Goal: Task Accomplishment & Management: Use online tool/utility

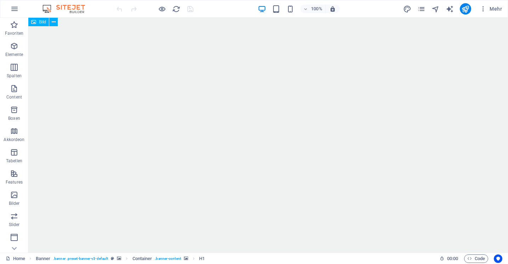
scroll to position [1789, 0]
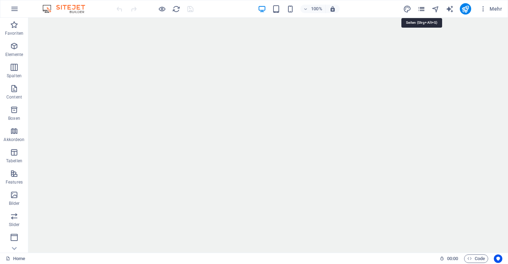
click at [421, 8] on icon "pages" at bounding box center [422, 9] width 8 height 8
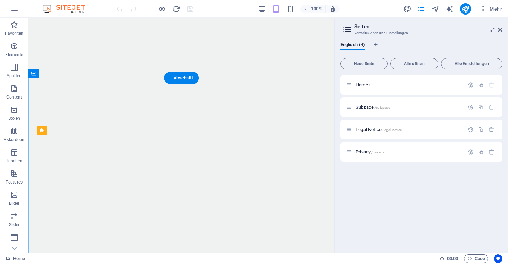
scroll to position [1523, 0]
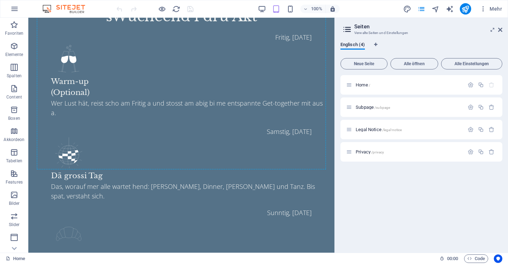
scroll to position [849, 0]
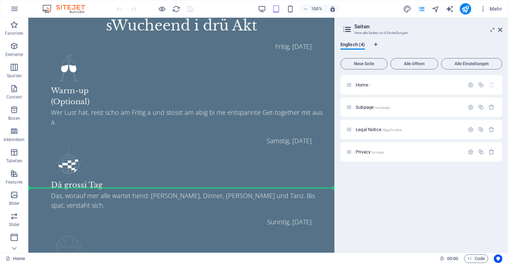
drag, startPoint x: 86, startPoint y: 103, endPoint x: 63, endPoint y: 192, distance: 92.0
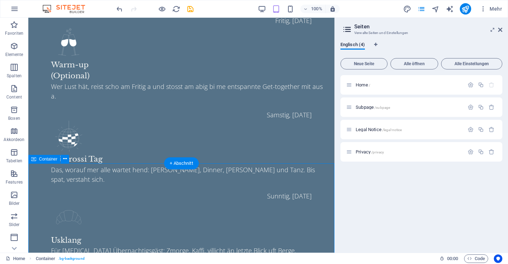
scroll to position [874, 0]
click at [15, 52] on p "Elemente" at bounding box center [14, 55] width 18 height 6
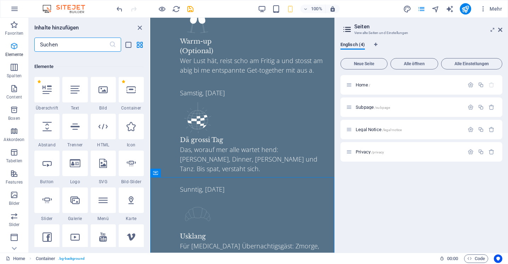
scroll to position [76, 0]
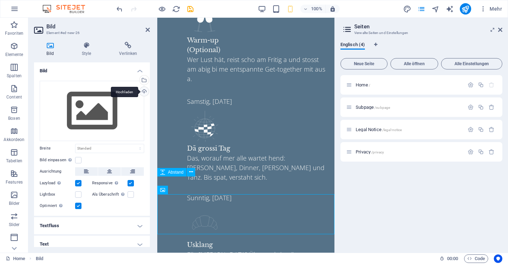
click at [144, 93] on div "Hochladen" at bounding box center [143, 92] width 11 height 11
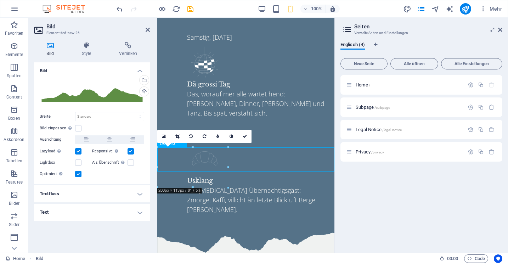
scroll to position [947, 0]
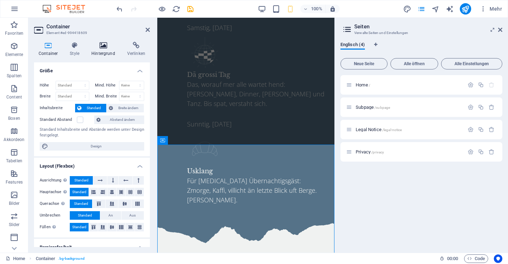
click at [103, 50] on h4 "Hintergrund" at bounding box center [105, 49] width 36 height 15
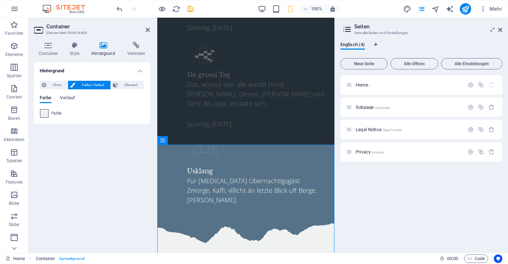
click at [46, 115] on span at bounding box center [44, 114] width 8 height 8
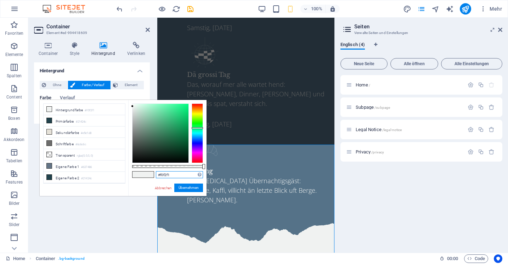
click at [164, 175] on input "#f0f2f1" at bounding box center [179, 174] width 47 height 7
paste input "5e8e44"
type input "#5e8e44"
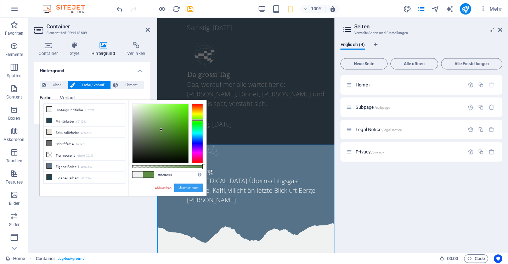
click at [189, 190] on button "Übernehmen" at bounding box center [188, 188] width 29 height 9
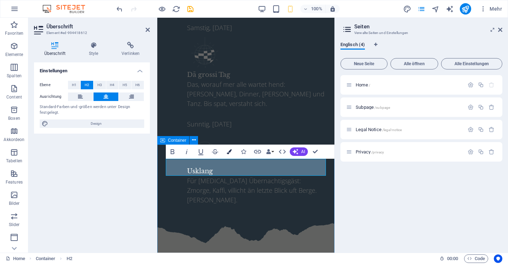
click at [231, 149] on icon "button" at bounding box center [229, 151] width 5 height 5
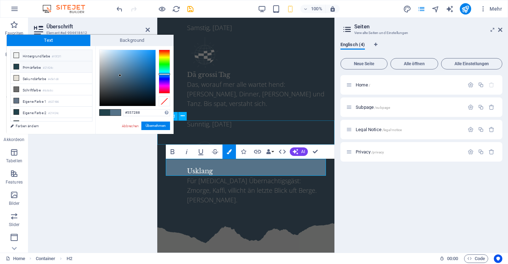
click at [29, 60] on li "Hintergrundfarbe #f0f2f1" at bounding box center [52, 55] width 82 height 11
type input "#f0f2f1"
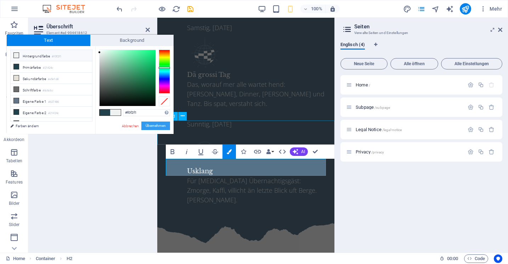
click at [148, 123] on button "Übernehmen" at bounding box center [155, 126] width 29 height 9
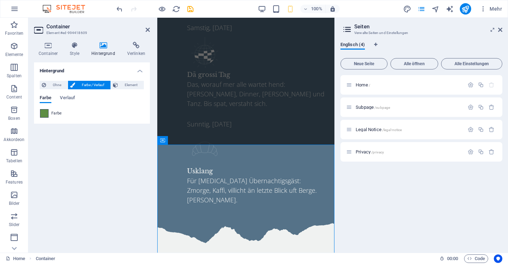
click at [46, 113] on span at bounding box center [44, 114] width 8 height 8
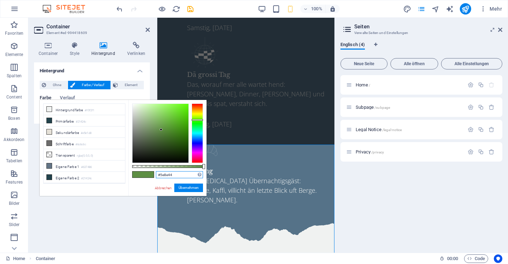
click at [165, 172] on input "#5e8e44" at bounding box center [179, 174] width 47 height 7
click at [167, 178] on input "#5e8e44" at bounding box center [179, 174] width 47 height 7
paste input "8d9a8"
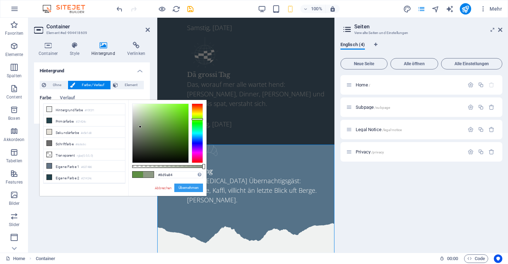
click at [191, 188] on button "Übernehmen" at bounding box center [188, 188] width 29 height 9
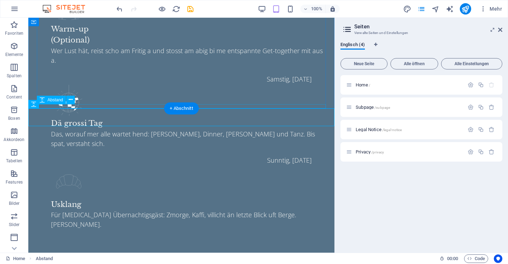
scroll to position [909, 0]
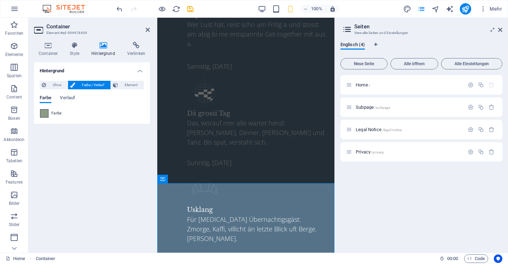
click at [45, 111] on span at bounding box center [44, 114] width 8 height 8
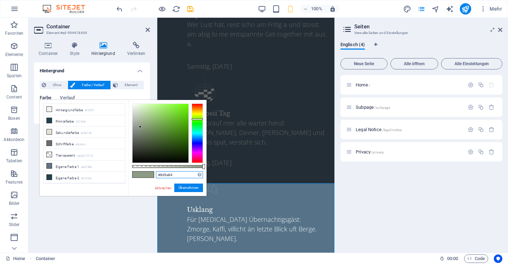
click at [164, 174] on input "#8d9a84" at bounding box center [179, 174] width 47 height 7
paste input "5e8e4"
type input "#5e8e44"
click at [188, 190] on button "Übernehmen" at bounding box center [188, 188] width 29 height 9
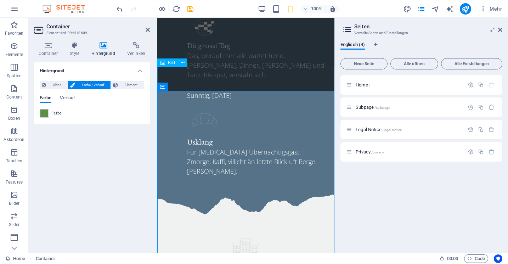
scroll to position [1010, 0]
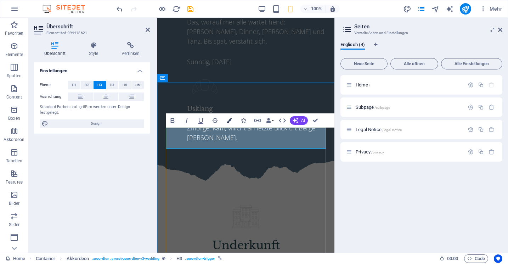
click at [229, 120] on icon "button" at bounding box center [229, 120] width 5 height 5
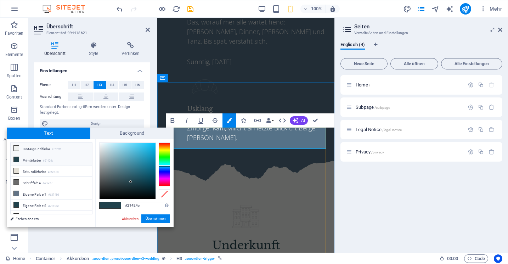
click at [16, 148] on icon at bounding box center [16, 148] width 5 height 5
type input "#f0f2f1"
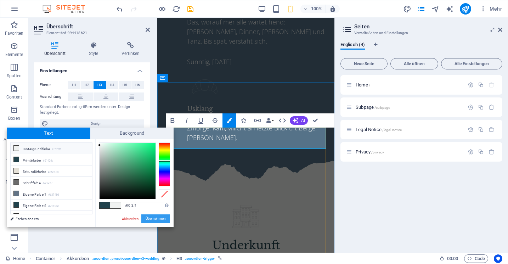
click at [152, 219] on button "Übernehmen" at bounding box center [155, 218] width 29 height 9
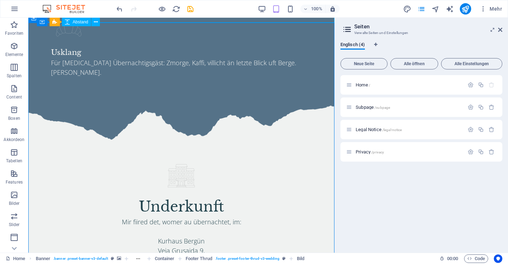
scroll to position [1064, 0]
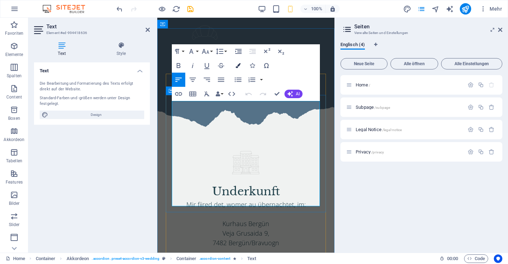
click at [232, 62] on button "Colors" at bounding box center [237, 65] width 13 height 14
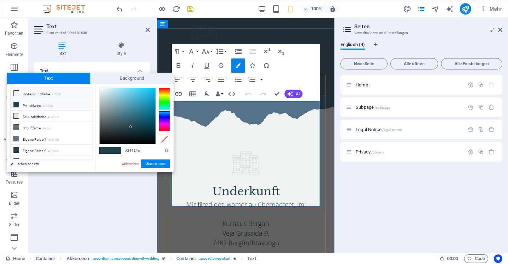
click at [47, 91] on li "Hintergrundfarbe #f0f2f1" at bounding box center [52, 93] width 82 height 11
type input "#f0f2f1"
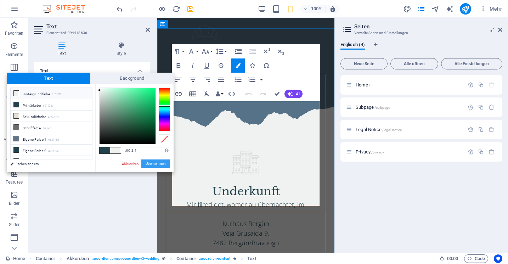
click at [145, 163] on button "Übernehmen" at bounding box center [155, 164] width 29 height 9
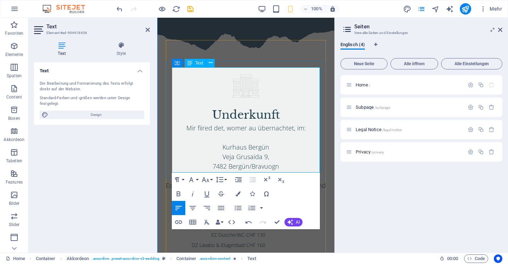
scroll to position [1188, 0]
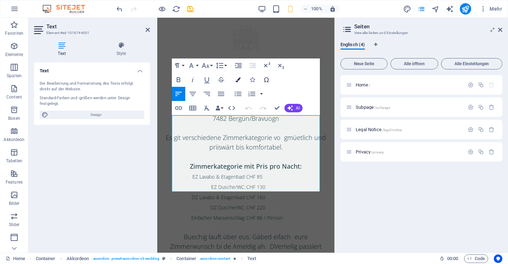
click at [237, 76] on button "Colors" at bounding box center [237, 80] width 13 height 14
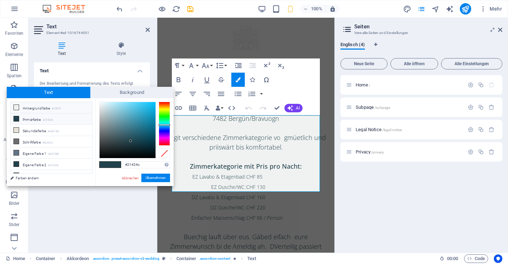
click at [63, 104] on li "Hintergrundfarbe #f0f2f1" at bounding box center [52, 107] width 82 height 11
type input "#f0f2f1"
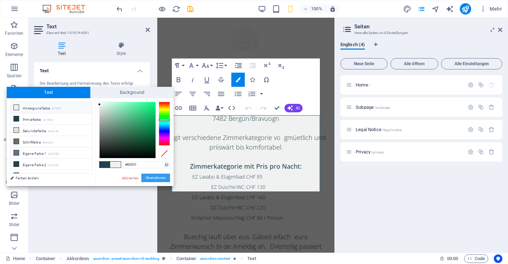
click at [157, 179] on button "Übernehmen" at bounding box center [155, 178] width 29 height 9
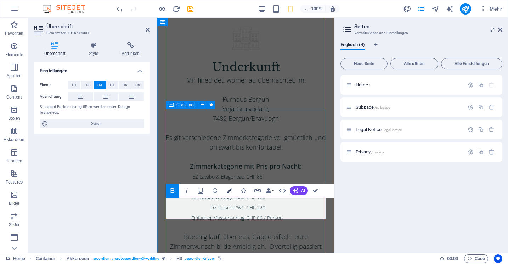
click at [227, 187] on button "Colors" at bounding box center [229, 191] width 13 height 14
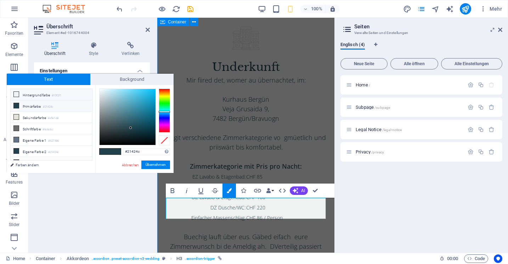
click at [51, 98] on li "Hintergrundfarbe #f0f2f1" at bounding box center [52, 94] width 82 height 11
type input "#f0f2f1"
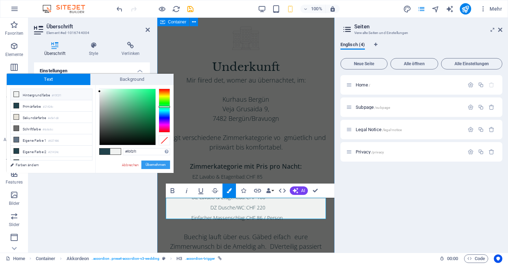
drag, startPoint x: 151, startPoint y: 163, endPoint x: 3, endPoint y: 142, distance: 149.0
click at [151, 163] on button "Übernehmen" at bounding box center [155, 165] width 29 height 9
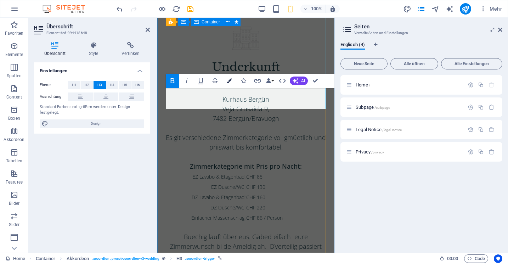
click at [230, 82] on icon "button" at bounding box center [229, 80] width 5 height 5
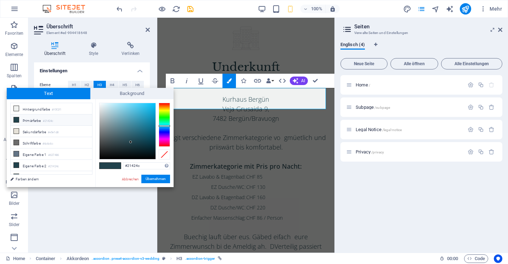
click at [61, 114] on li "Primärfarbe #21424c" at bounding box center [52, 119] width 82 height 11
click at [57, 112] on small "#f0f2f1" at bounding box center [57, 109] width 10 height 5
type input "#f0f2f1"
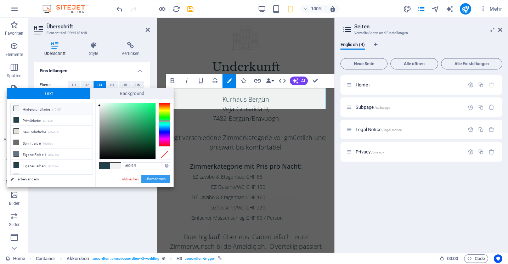
click at [153, 179] on button "Übernehmen" at bounding box center [155, 179] width 29 height 9
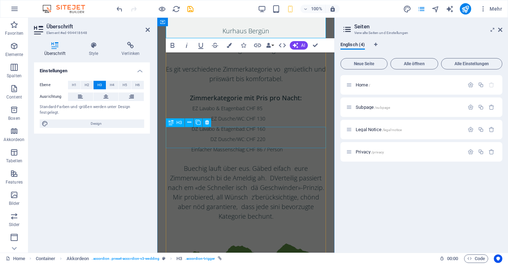
scroll to position [1259, 0]
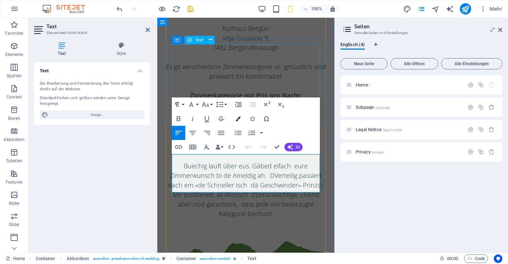
click at [239, 117] on icon "button" at bounding box center [238, 118] width 5 height 5
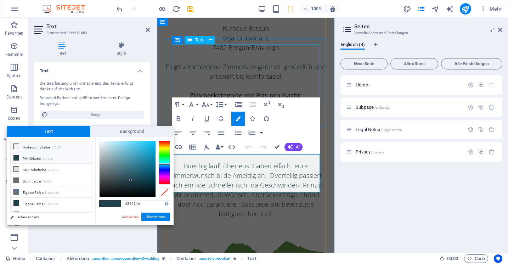
click at [60, 146] on small "#f0f2f1" at bounding box center [57, 147] width 10 height 5
type input "#f0f2f1"
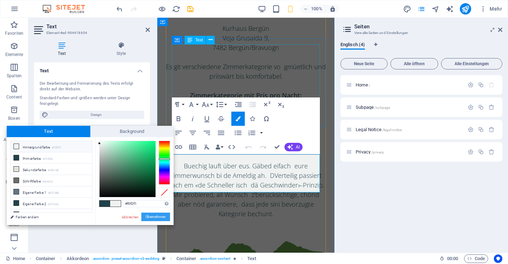
click at [154, 216] on button "Übernehmen" at bounding box center [155, 217] width 29 height 9
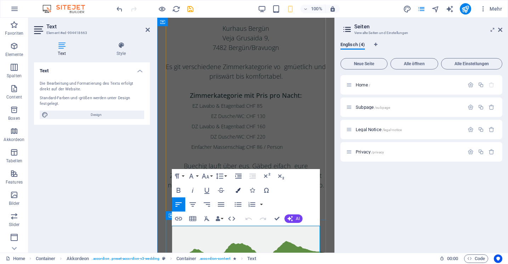
click at [237, 190] on icon "button" at bounding box center [238, 190] width 5 height 5
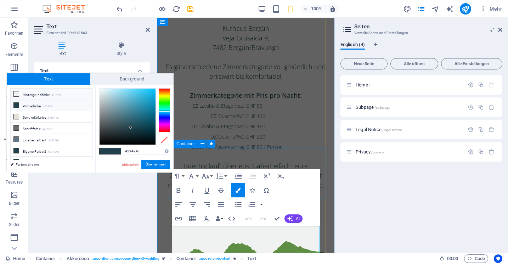
click at [76, 96] on li "Hintergrundfarbe #f0f2f1" at bounding box center [52, 94] width 82 height 11
type input "#f0f2f1"
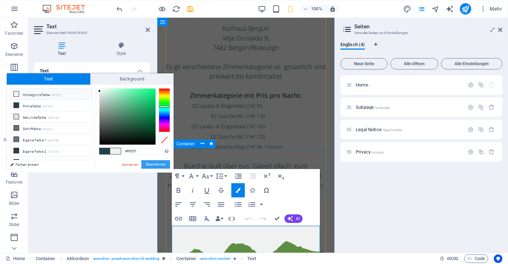
click at [159, 166] on button "Übernehmen" at bounding box center [155, 164] width 29 height 9
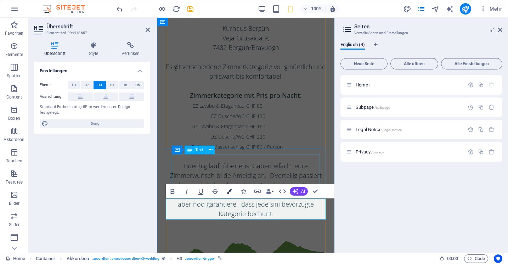
click at [230, 188] on button "Colors" at bounding box center [229, 191] width 13 height 14
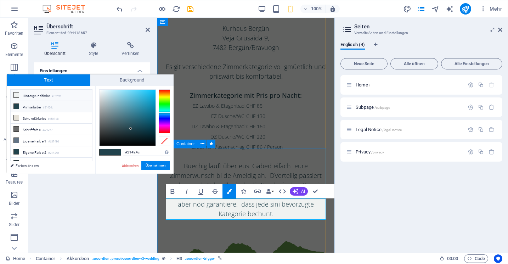
click at [54, 100] on li "Hintergrundfarbe #f0f2f1" at bounding box center [52, 95] width 82 height 11
type input "#f0f2f1"
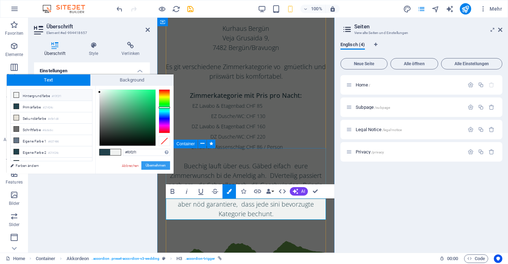
click at [162, 167] on button "Übernehmen" at bounding box center [155, 165] width 29 height 9
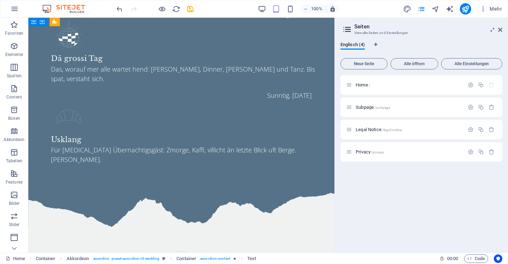
scroll to position [941, 0]
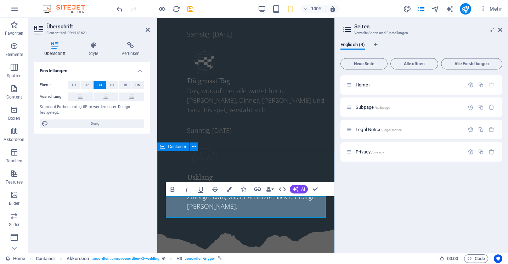
click at [171, 146] on span "Container" at bounding box center [177, 147] width 18 height 4
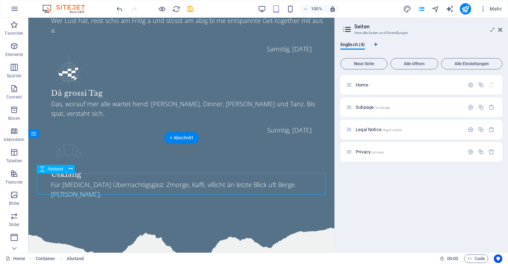
select select "px"
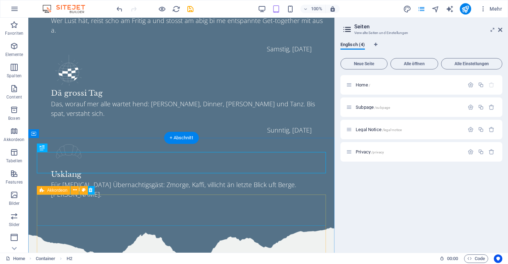
click at [41, 192] on icon at bounding box center [42, 190] width 5 height 9
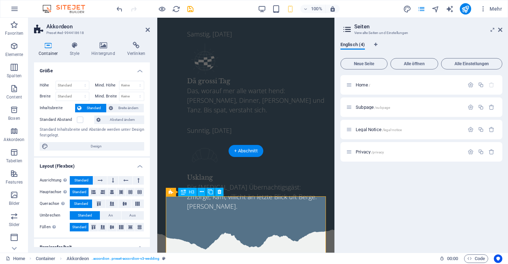
scroll to position [0, 0]
click at [77, 46] on icon at bounding box center [74, 45] width 19 height 7
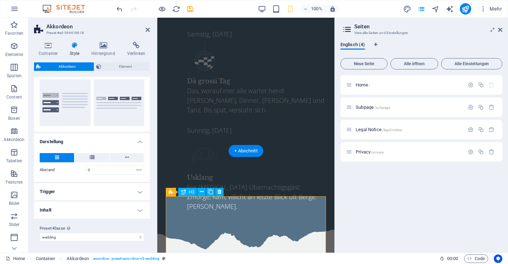
scroll to position [65, 0]
click at [60, 188] on h4 "Trigger" at bounding box center [92, 192] width 116 height 17
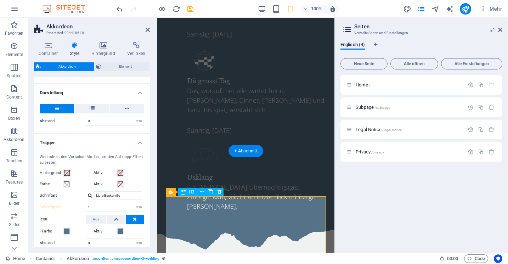
scroll to position [116, 0]
click at [67, 182] on span at bounding box center [67, 183] width 6 height 6
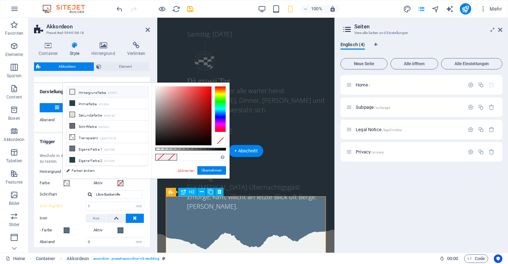
click at [84, 96] on li "Hintergrundfarbe #f0f2f1" at bounding box center [108, 91] width 82 height 11
type input "#f0f2f1"
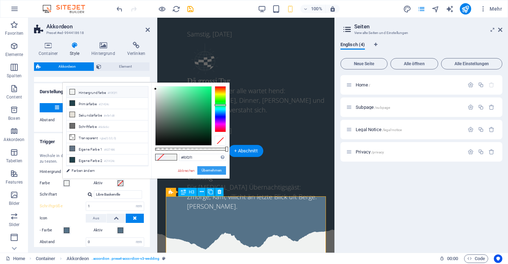
click at [204, 169] on button "Übernehmen" at bounding box center [211, 170] width 29 height 9
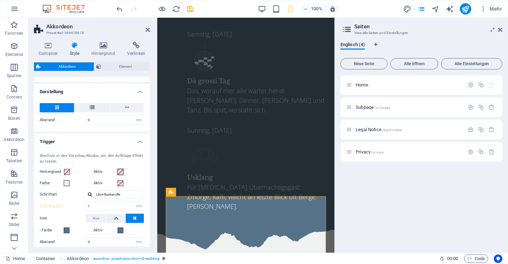
click at [120, 171] on span at bounding box center [121, 172] width 6 height 6
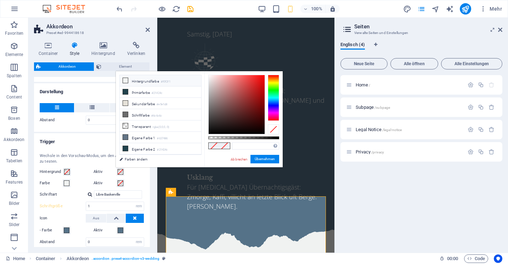
click at [138, 78] on li "Hintergrundfarbe #f0f2f1" at bounding box center [161, 80] width 82 height 11
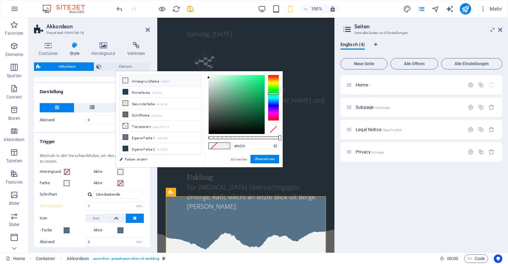
click at [138, 78] on li "Hintergrundfarbe #f0f2f1" at bounding box center [161, 80] width 82 height 11
click at [267, 160] on button "Übernehmen" at bounding box center [265, 159] width 29 height 9
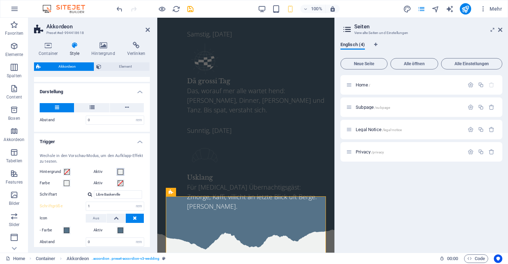
click at [119, 169] on span at bounding box center [121, 172] width 6 height 6
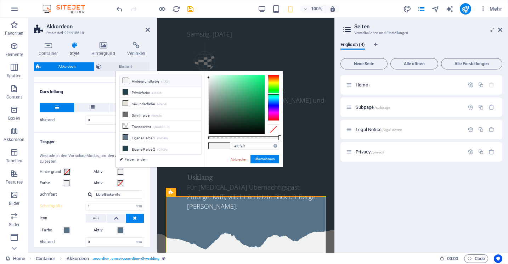
click at [239, 158] on link "Abbrechen" at bounding box center [239, 159] width 18 height 5
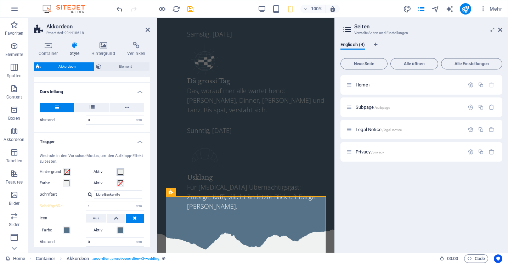
click at [122, 170] on span at bounding box center [121, 172] width 6 height 6
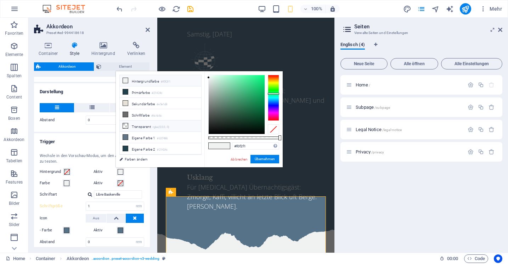
click at [139, 125] on li "Transparent rgba(0,0,0,.0)" at bounding box center [161, 126] width 82 height 11
type input "rgba(0, 0, 0, 0)"
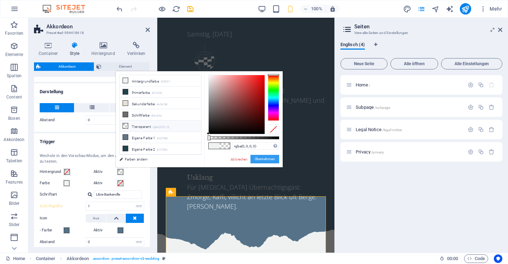
click at [265, 159] on button "Übernehmen" at bounding box center [265, 159] width 29 height 9
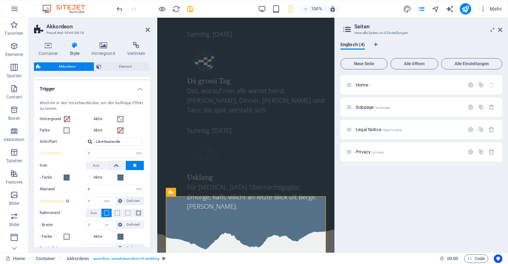
scroll to position [169, 0]
click at [66, 177] on span at bounding box center [67, 177] width 6 height 6
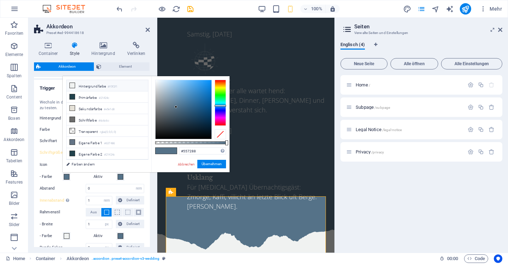
click at [93, 87] on li "Hintergrundfarbe #f0f2f1" at bounding box center [108, 85] width 82 height 11
type input "#f0f2f1"
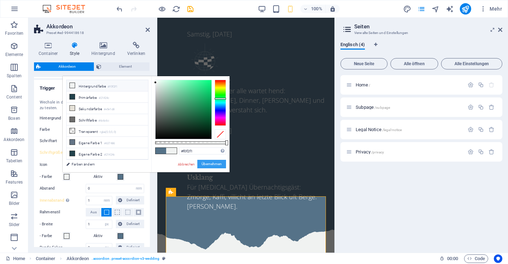
click at [204, 163] on button "Übernehmen" at bounding box center [211, 164] width 29 height 9
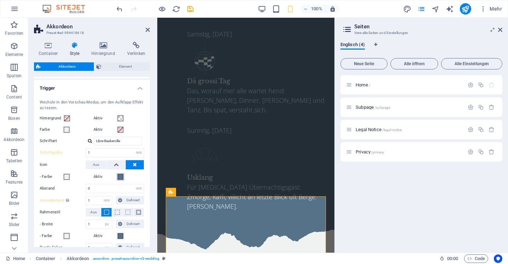
click at [119, 177] on span at bounding box center [121, 177] width 6 height 6
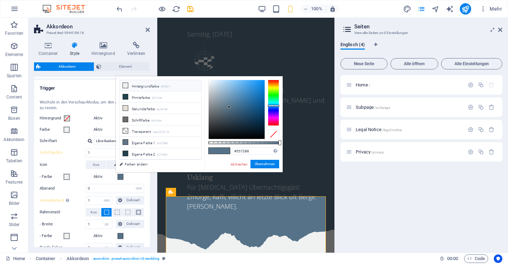
click at [132, 89] on li "Hintergrundfarbe #f0f2f1" at bounding box center [161, 85] width 82 height 11
type input "#f0f2f1"
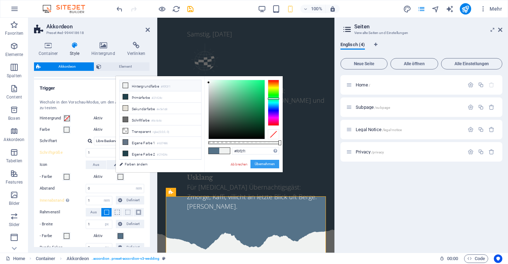
click at [257, 161] on button "Übernehmen" at bounding box center [265, 164] width 29 height 9
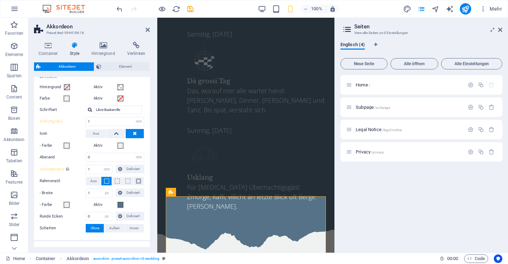
scroll to position [200, 0]
click at [122, 204] on span at bounding box center [121, 205] width 6 height 6
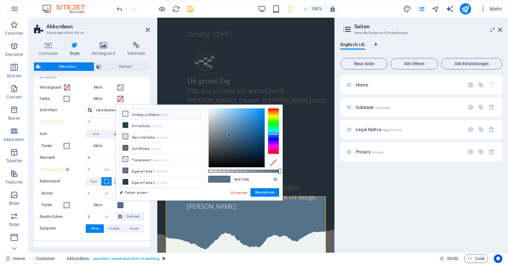
click at [126, 113] on icon at bounding box center [125, 113] width 5 height 5
type input "#f0f2f1"
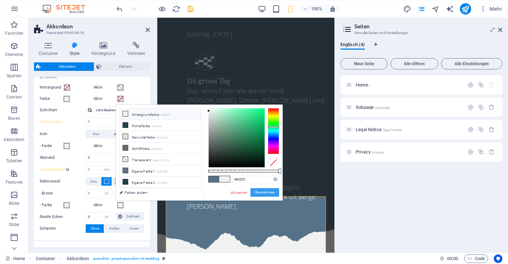
click at [265, 196] on button "Übernehmen" at bounding box center [265, 192] width 29 height 9
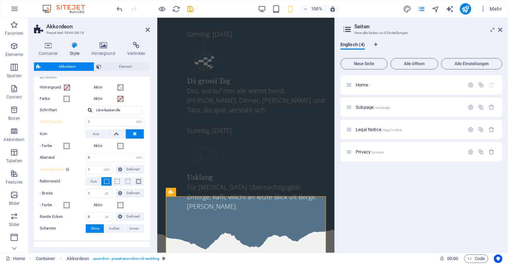
click at [498, 26] on h2 "Seiten" at bounding box center [428, 26] width 148 height 6
click at [501, 33] on link at bounding box center [500, 30] width 4 height 6
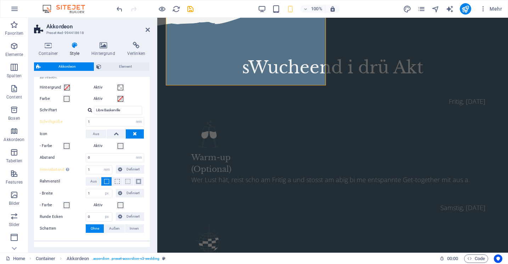
type input "1.5"
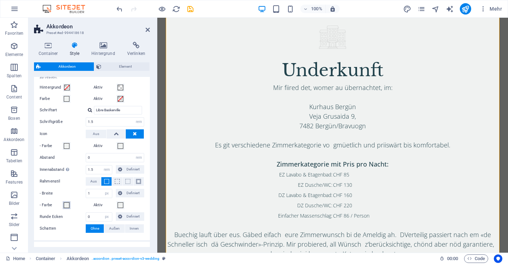
click at [67, 206] on span at bounding box center [67, 205] width 6 height 6
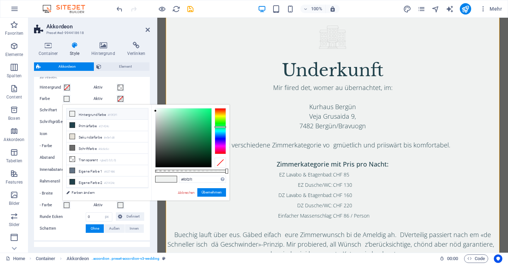
click at [67, 223] on div "Wechsle in den Vorschau-Modus, um den Aufklapp-Effekt zu testen. Hintergrund Ak…" at bounding box center [92, 151] width 119 height 179
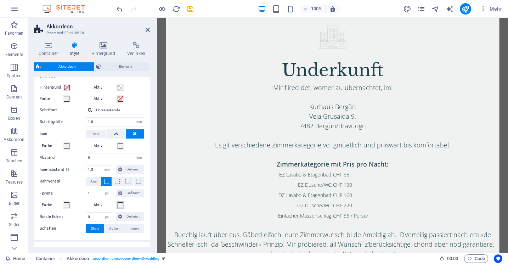
click at [119, 203] on span at bounding box center [121, 205] width 6 height 6
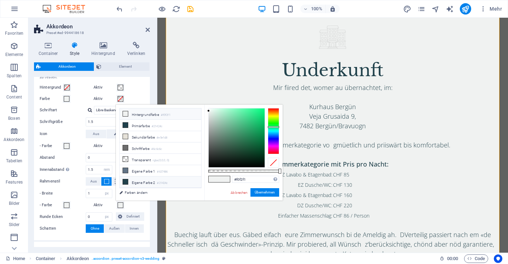
click at [129, 179] on li "Eigene Farbe 2 #21424c" at bounding box center [161, 182] width 82 height 11
type input "#21424c"
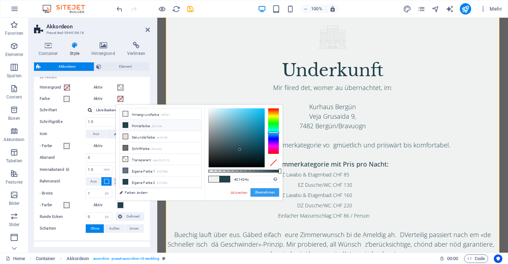
click at [258, 191] on button "Übernehmen" at bounding box center [265, 192] width 29 height 9
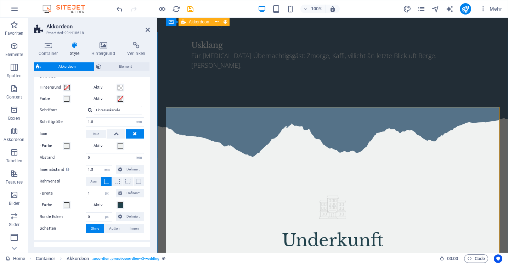
scroll to position [1242, 0]
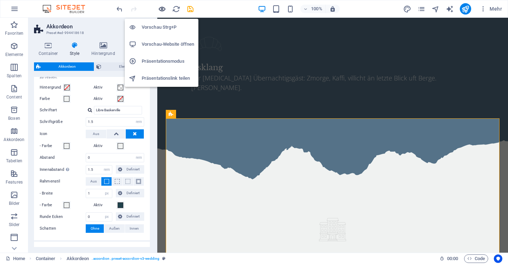
click at [165, 9] on icon "button" at bounding box center [162, 9] width 8 height 8
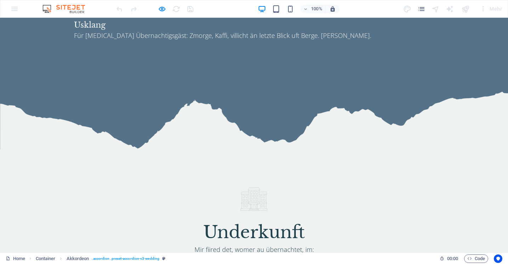
scroll to position [1304, 0]
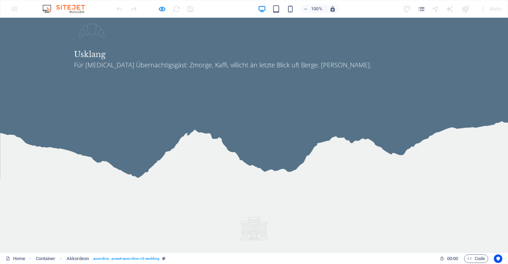
scroll to position [1252, 0]
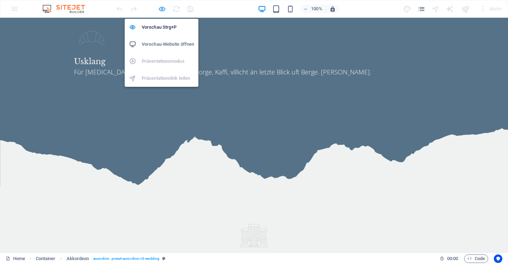
click at [161, 10] on icon "button" at bounding box center [162, 9] width 8 height 8
select select "rem"
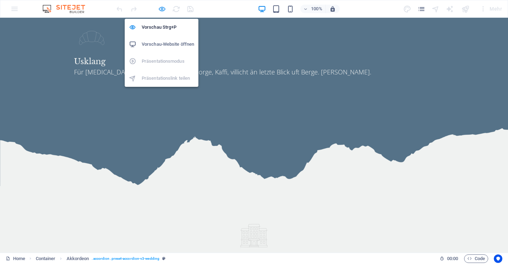
select select "px"
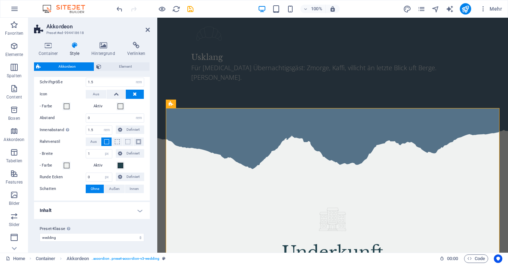
scroll to position [239, 0]
click at [118, 169] on div "Wechsle in den Vorschau-Modus, um den Aufklapp-Effekt zu testen. Hintergrund Ak…" at bounding box center [92, 111] width 119 height 179
click at [118, 168] on button "Aktiv" at bounding box center [121, 166] width 8 height 8
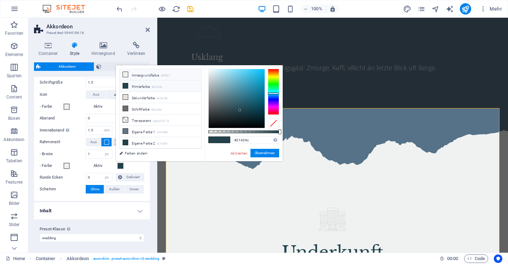
click at [129, 73] on li "Hintergrundfarbe #f0f2f1" at bounding box center [161, 74] width 82 height 11
type input "#f0f2f1"
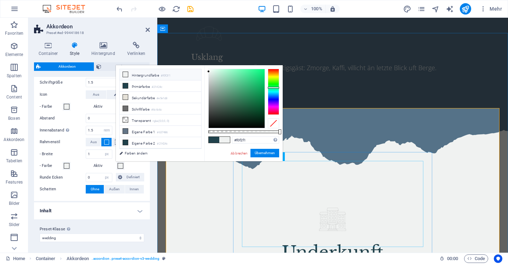
click at [268, 157] on div "Abbrechen Übernehmen" at bounding box center [254, 153] width 49 height 9
click at [264, 153] on button "Übernehmen" at bounding box center [265, 153] width 29 height 9
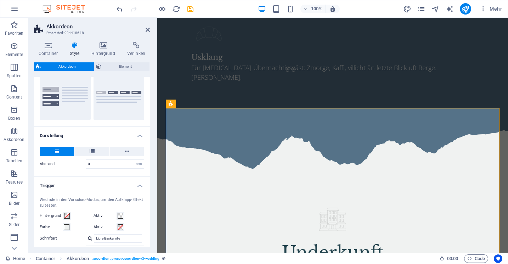
scroll to position [80, 0]
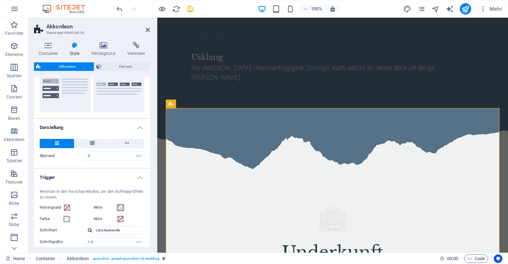
click at [120, 205] on span at bounding box center [121, 208] width 6 height 6
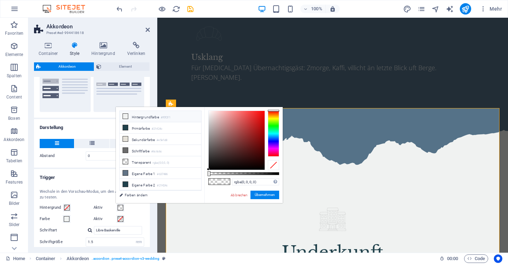
click at [146, 116] on li "Hintergrundfarbe #f0f2f1" at bounding box center [161, 116] width 82 height 11
type input "#f0f2f1"
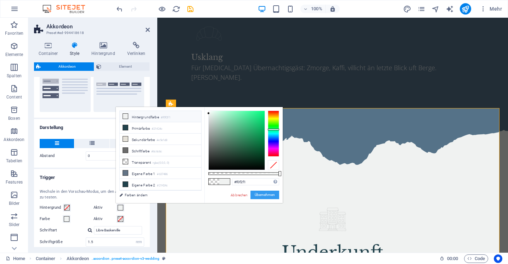
click at [262, 191] on button "Übernehmen" at bounding box center [265, 195] width 29 height 9
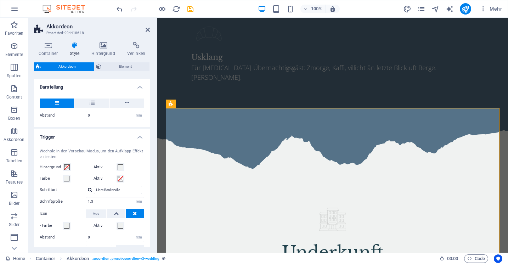
scroll to position [121, 0]
click at [124, 222] on div "Aktiv" at bounding box center [119, 224] width 51 height 9
click at [119, 178] on span at bounding box center [121, 178] width 6 height 6
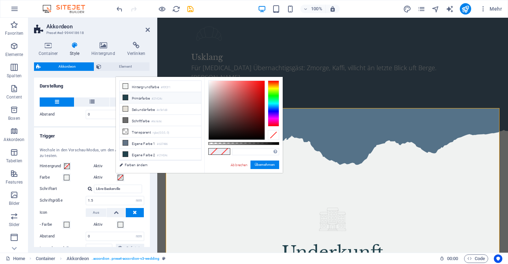
click at [136, 99] on li "Primärfarbe #21424c" at bounding box center [161, 97] width 82 height 11
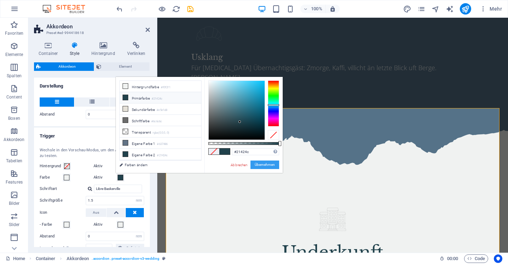
drag, startPoint x: 263, startPoint y: 164, endPoint x: 106, endPoint y: 146, distance: 158.4
click at [263, 164] on button "Übernehmen" at bounding box center [265, 165] width 29 height 9
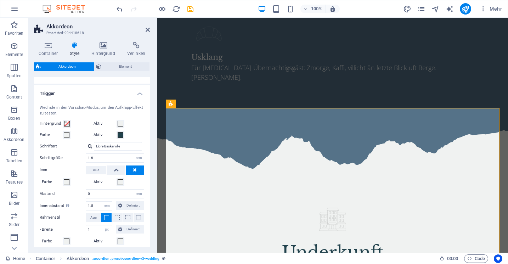
scroll to position [164, 0]
click at [118, 134] on span at bounding box center [121, 135] width 6 height 6
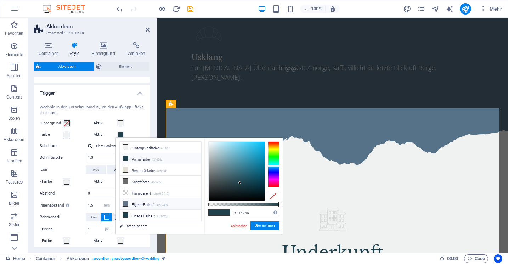
click at [133, 199] on li "Eigene Farbe 1 #637486" at bounding box center [161, 203] width 82 height 11
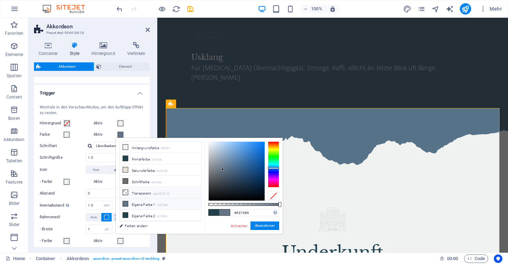
click at [140, 193] on li "Transparent rgba(0,0,0,.0)" at bounding box center [161, 192] width 82 height 11
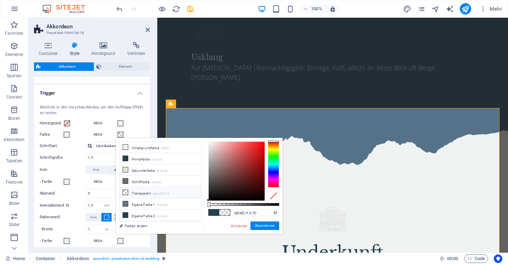
type input "rgba(0, 0, 0, 0)"
click at [261, 225] on button "Übernehmen" at bounding box center [265, 226] width 29 height 9
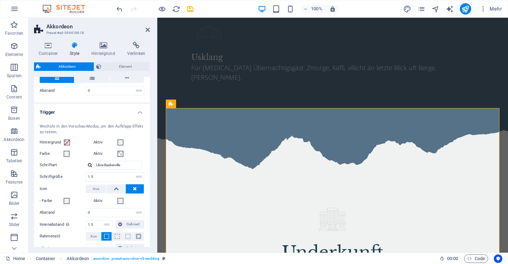
scroll to position [144, 0]
click at [119, 141] on span at bounding box center [121, 144] width 6 height 6
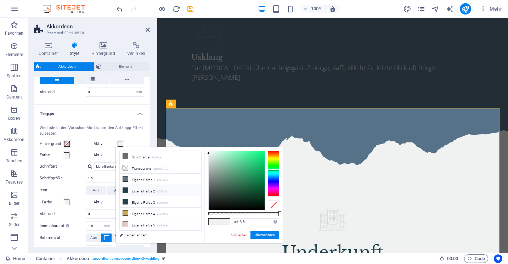
scroll to position [34, 0]
click at [129, 212] on li "Eigene Farbe 4 #cba956" at bounding box center [161, 213] width 82 height 11
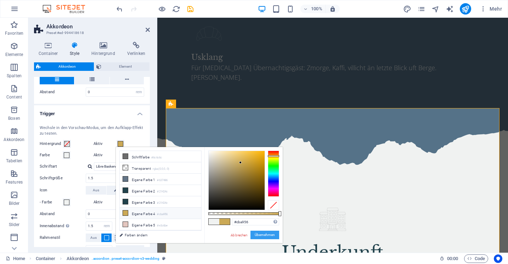
click at [258, 233] on button "Übernehmen" at bounding box center [265, 235] width 29 height 9
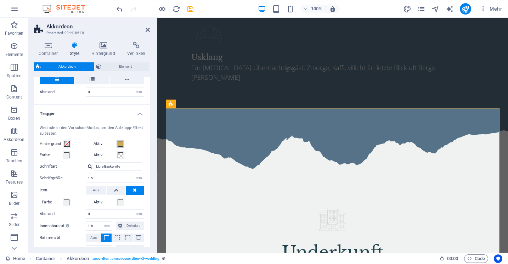
click at [118, 143] on span at bounding box center [121, 144] width 6 height 6
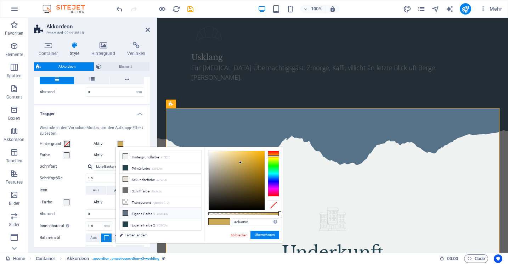
scroll to position [0, 0]
click at [243, 222] on input "#cba956" at bounding box center [255, 221] width 47 height 7
paste input "5e8e44"
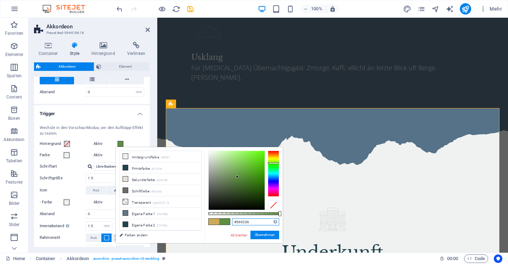
click at [244, 176] on div at bounding box center [237, 180] width 56 height 59
click at [246, 177] on div at bounding box center [237, 180] width 56 height 59
click at [240, 177] on div at bounding box center [237, 180] width 56 height 59
click at [261, 233] on button "Übernehmen" at bounding box center [265, 235] width 29 height 9
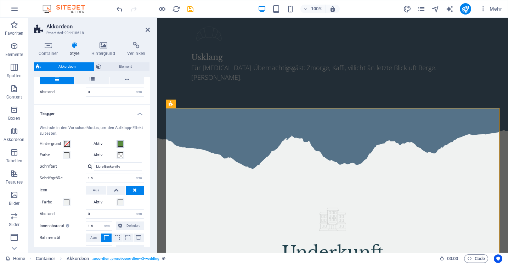
click at [122, 143] on span at bounding box center [121, 144] width 6 height 6
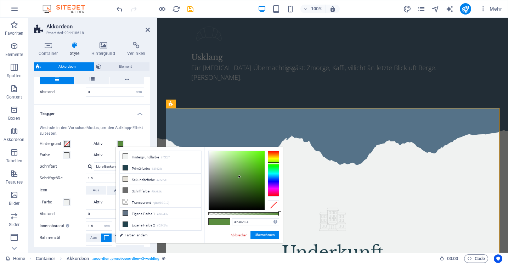
type input "#52803a"
click at [239, 180] on div at bounding box center [237, 180] width 56 height 59
click at [261, 236] on button "Übernehmen" at bounding box center [265, 235] width 29 height 9
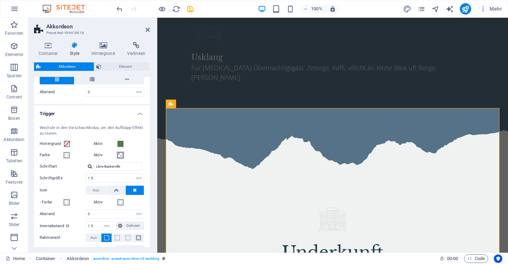
click at [120, 153] on span at bounding box center [121, 155] width 6 height 6
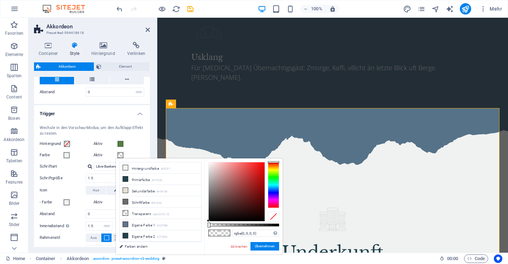
click at [119, 149] on div "Wechsle in den Vorschau-Modus, um den Aufklapp-Effekt zu testen. Hintergrund Ak…" at bounding box center [92, 207] width 119 height 179
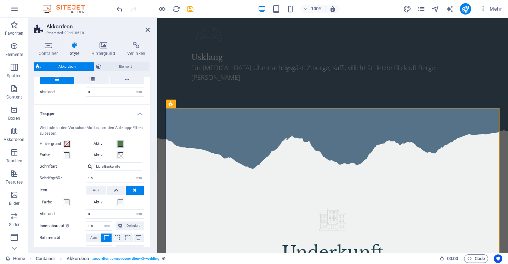
click at [119, 144] on span at bounding box center [121, 144] width 6 height 6
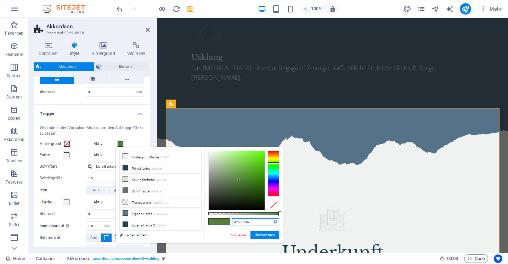
click at [249, 225] on input "#52803a" at bounding box center [255, 221] width 47 height 7
click at [244, 222] on input "#52803a" at bounding box center [255, 221] width 47 height 7
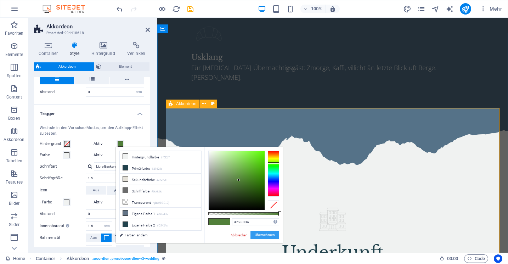
click at [265, 239] on button "Übernehmen" at bounding box center [265, 235] width 29 height 9
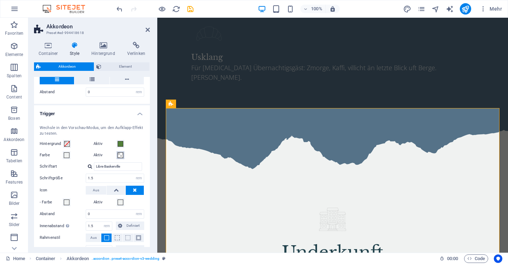
click at [119, 155] on span at bounding box center [121, 155] width 6 height 6
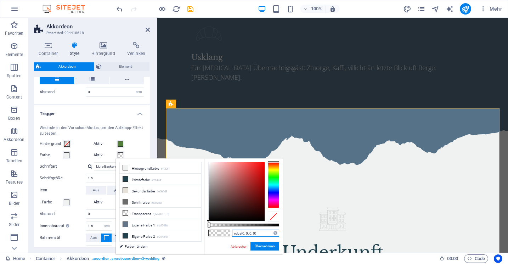
click at [239, 233] on input "rgba(0, 0, 0, 0)" at bounding box center [255, 233] width 47 height 7
paste input "#52803a"
type input "#52803a"
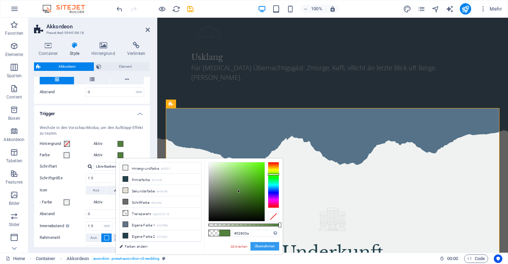
click at [264, 245] on button "Übernehmen" at bounding box center [265, 246] width 29 height 9
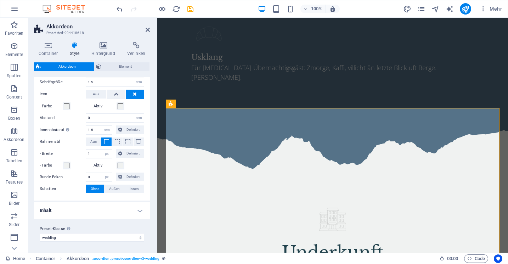
scroll to position [239, 0]
click at [97, 219] on div "Preset-Klasse Oben gesetzte Variante und Einstellungen werden für alle Elemente…" at bounding box center [92, 233] width 116 height 28
click at [96, 215] on h4 "Inhalt" at bounding box center [92, 210] width 116 height 17
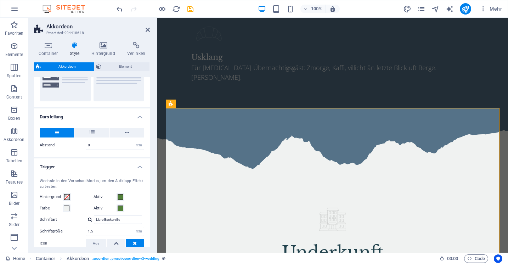
scroll to position [67, 0]
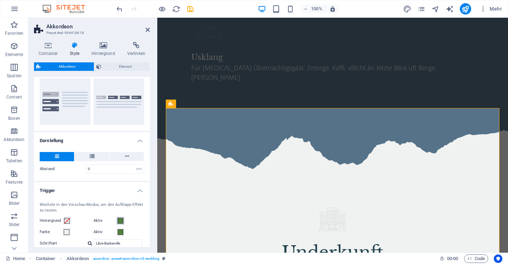
click at [121, 218] on span at bounding box center [121, 221] width 6 height 6
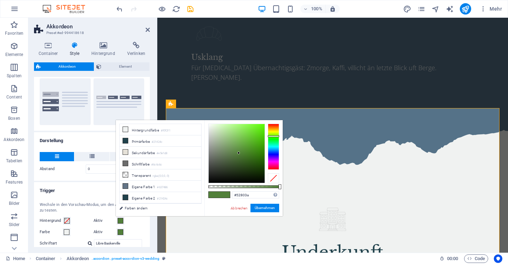
type input "#476d32"
click at [239, 157] on div at bounding box center [237, 153] width 56 height 59
click at [267, 212] on button "Übernehmen" at bounding box center [265, 208] width 29 height 9
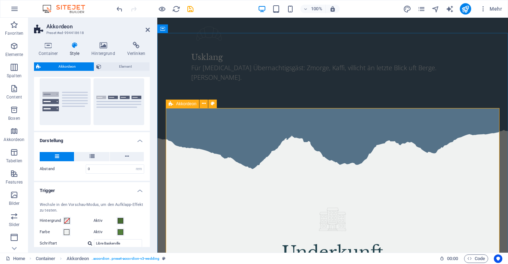
click at [190, 11] on icon "save" at bounding box center [190, 9] width 8 height 8
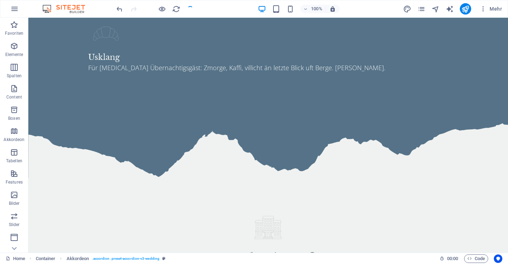
select select
checkbox input "false"
select select "rem"
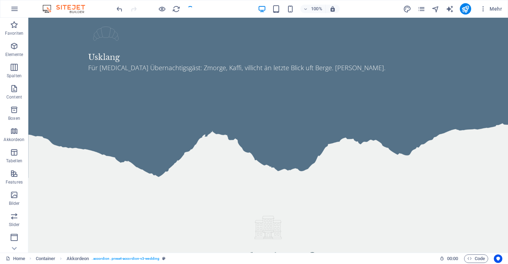
select select "rem"
select select "px"
select select "rem"
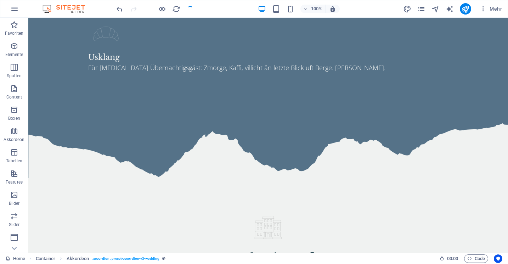
select select "px"
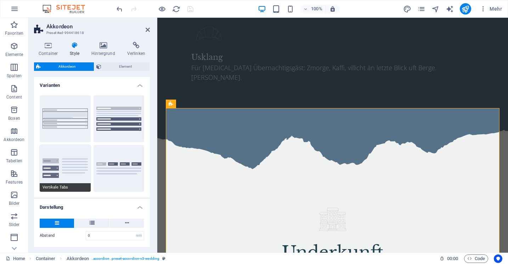
click at [79, 152] on button "Vertikale Tabs" at bounding box center [65, 168] width 51 height 47
type input "1"
type input "none"
select select "px"
type input "1"
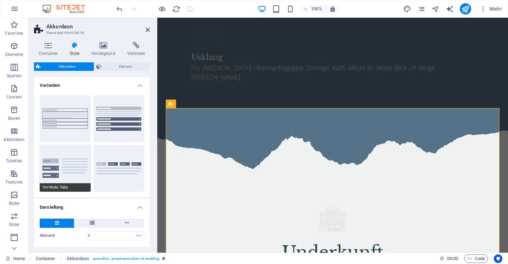
type input "1"
type input "0"
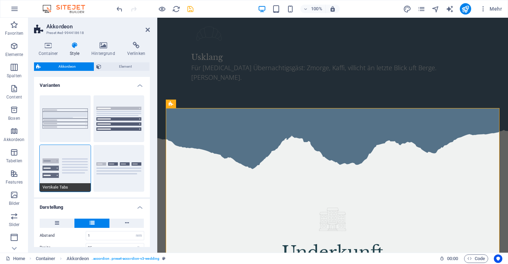
type input "0"
type input "Libre Baskerville"
type input "1.5"
select select "rem"
type input "0"
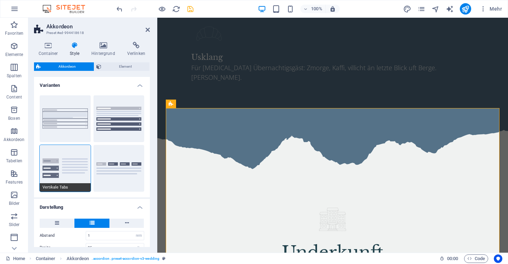
type input "1.5"
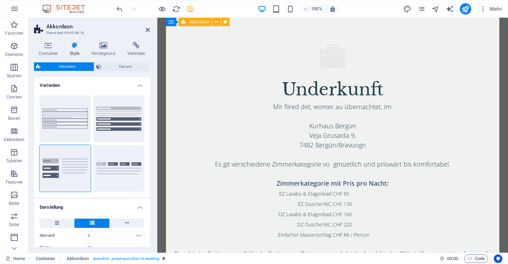
scroll to position [1416, 0]
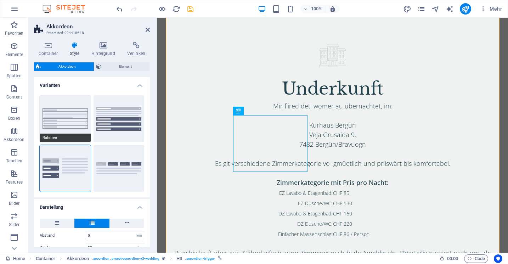
click at [75, 122] on button "Rahmen" at bounding box center [65, 118] width 51 height 47
type input "0"
type input "none"
select select "px"
type input "0"
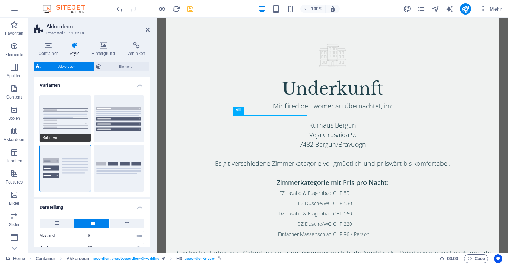
type input "1"
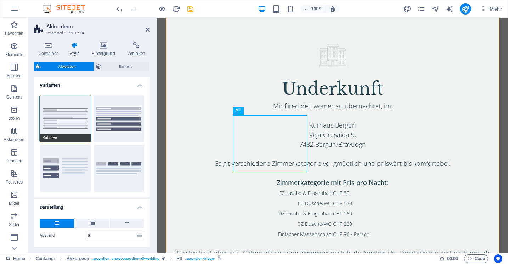
type input "#52803a"
type input "Libre Baskerville"
type input "1.5"
select select "rem"
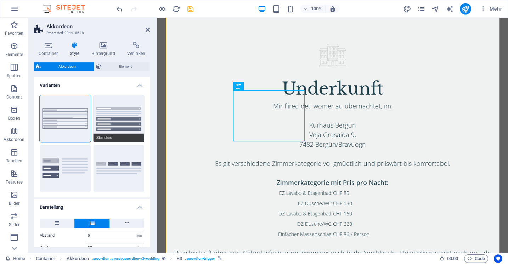
click at [110, 114] on button "Standard" at bounding box center [119, 118] width 51 height 47
type input "1"
type input "none"
select select "px"
type input "1"
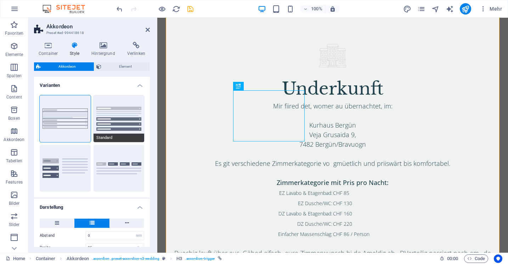
type input "0"
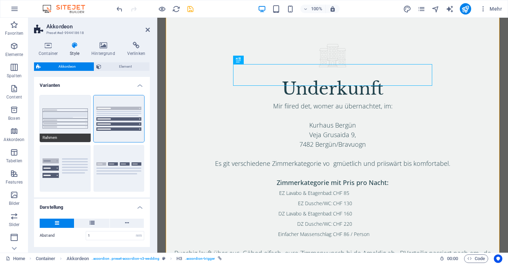
click at [70, 104] on button "Rahmen" at bounding box center [65, 118] width 51 height 47
type input "0"
type input "1"
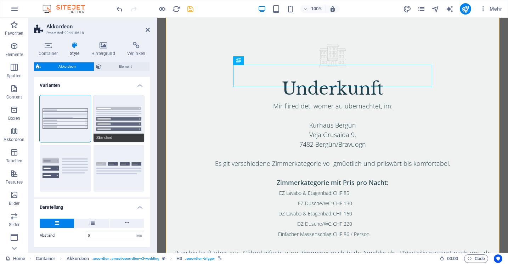
click at [139, 114] on button "Standard" at bounding box center [119, 118] width 51 height 47
type input "1"
type input "0"
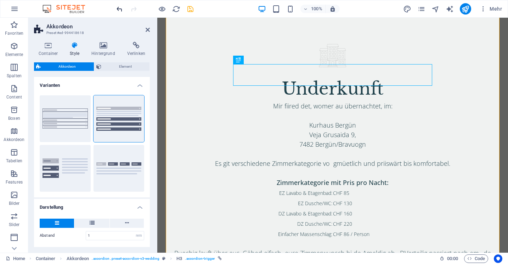
click at [122, 9] on icon "undo" at bounding box center [120, 9] width 8 height 8
type input "0"
type input "1"
type input "18"
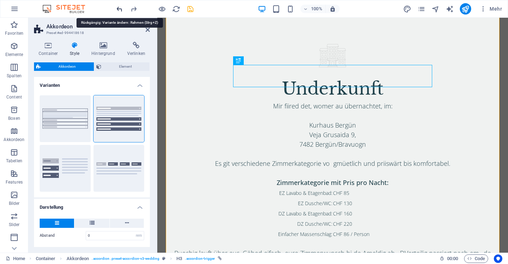
click at [118, 9] on icon "undo" at bounding box center [120, 9] width 8 height 8
type input "1"
type input "0"
click at [118, 9] on icon "undo" at bounding box center [120, 9] width 8 height 8
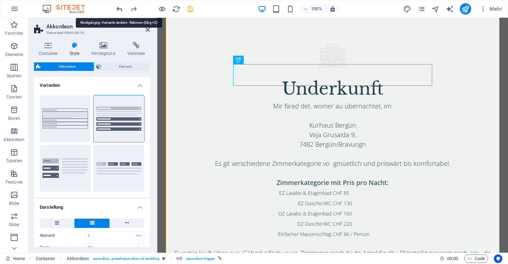
type input "0"
type input "Libre Baskerville"
type input "1.5"
select select "rem"
type input "0"
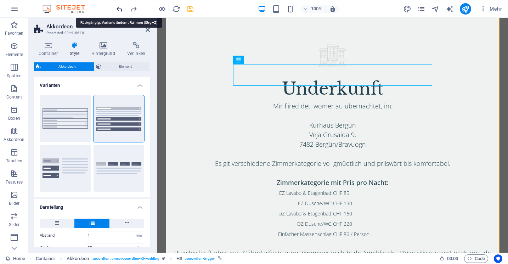
type input "1"
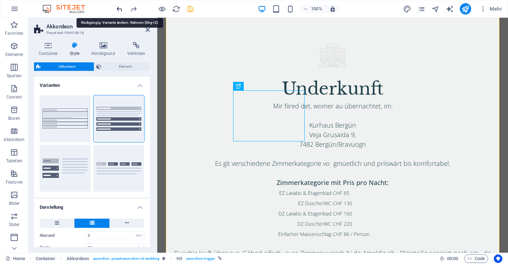
click at [118, 9] on icon "undo" at bounding box center [120, 9] width 8 height 8
type input "Libre Baskerville"
type input "1.5"
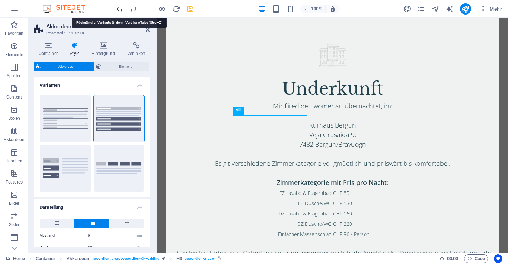
click at [118, 9] on icon "undo" at bounding box center [120, 9] width 8 height 8
type input "Libre Baskerville"
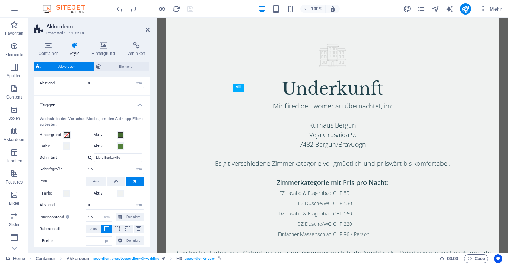
scroll to position [153, 0]
click at [120, 145] on span at bounding box center [121, 146] width 6 height 6
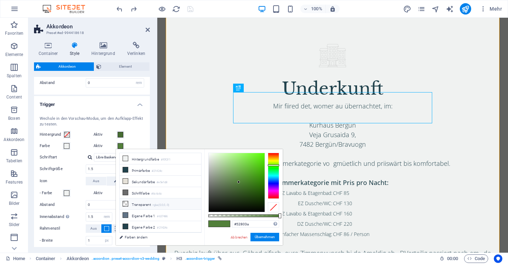
click at [135, 208] on li "Transparent rgba(0,0,0,.0)" at bounding box center [161, 203] width 82 height 11
type input "rgba(0, 0, 0, 0)"
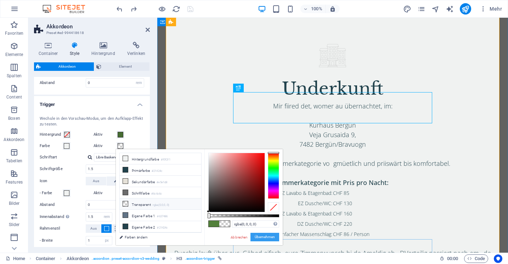
click at [264, 236] on button "Übernehmen" at bounding box center [265, 237] width 29 height 9
